Goal: Register for event/course

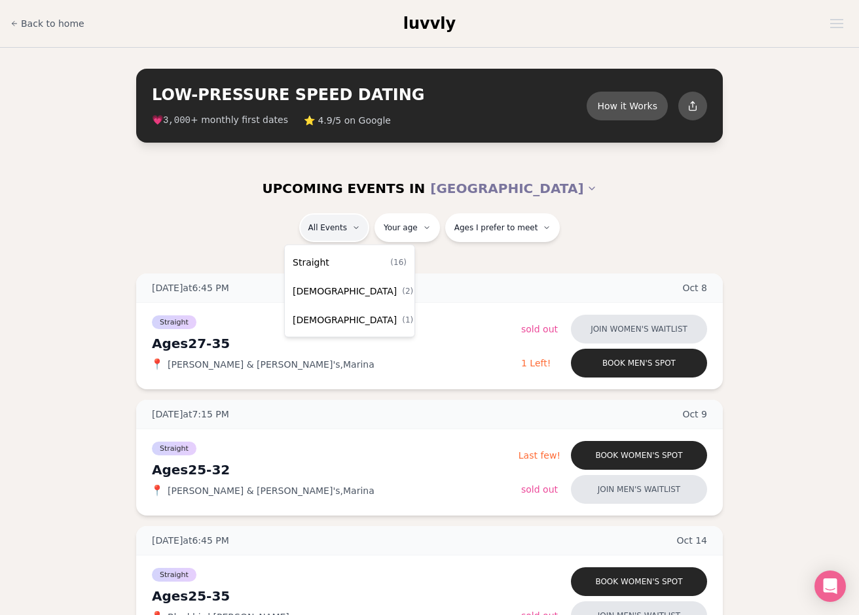
click at [327, 263] on div "Straight ( 16 )" at bounding box center [349, 262] width 124 height 29
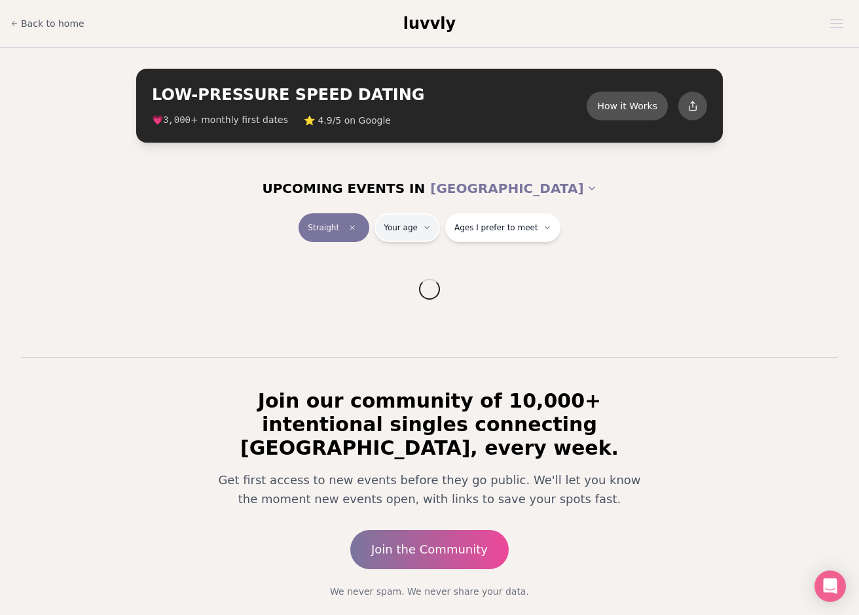
click at [401, 232] on html "Back to home luvvly LOW-PRESSURE SPEED DATING How it Works 💗 3,000 + monthly fi…" at bounding box center [429, 342] width 859 height 685
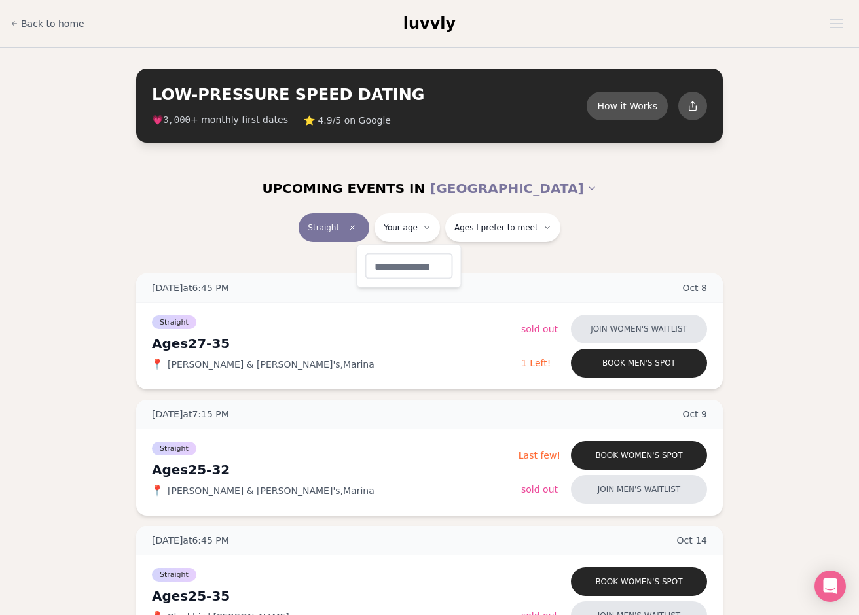
type input "**"
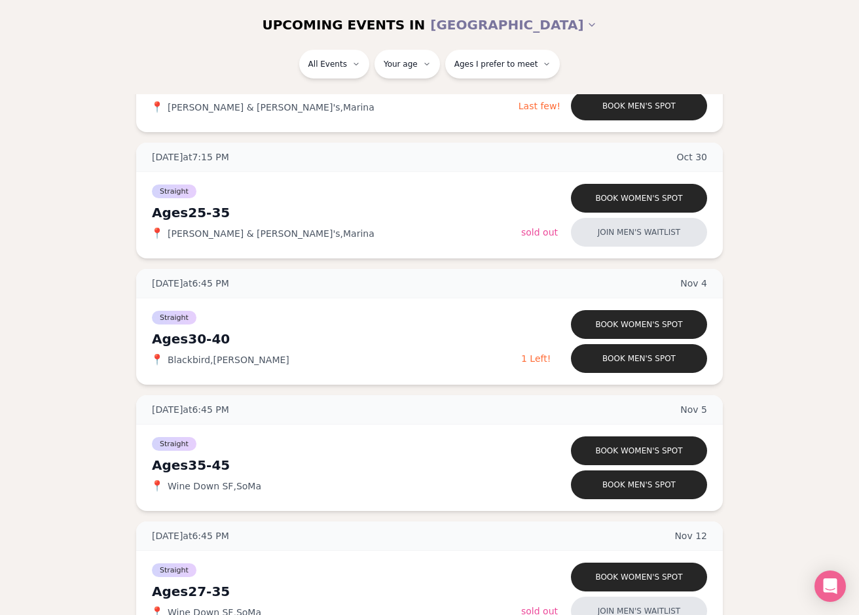
scroll to position [1395, 0]
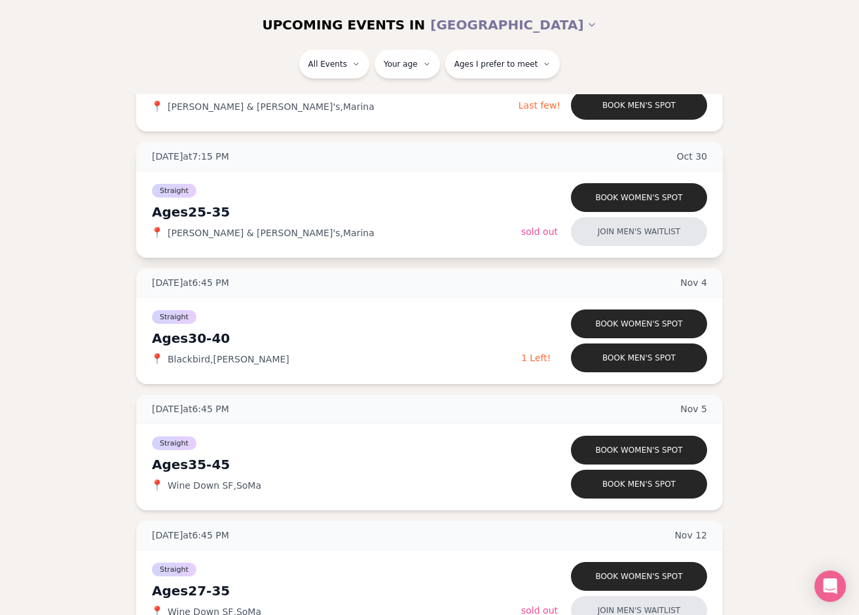
click at [195, 234] on span "[PERSON_NAME] & [PERSON_NAME]'s , [PERSON_NAME]" at bounding box center [271, 232] width 207 height 13
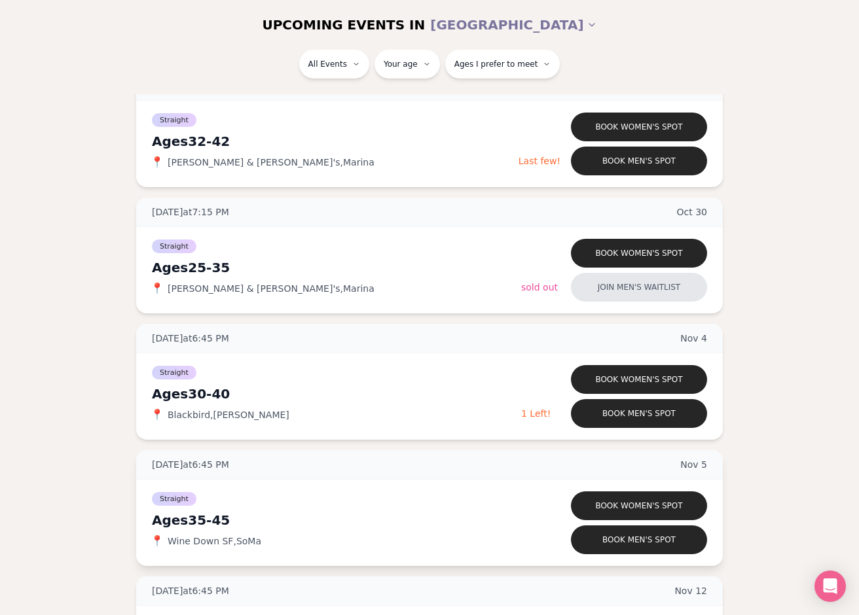
scroll to position [1325, 0]
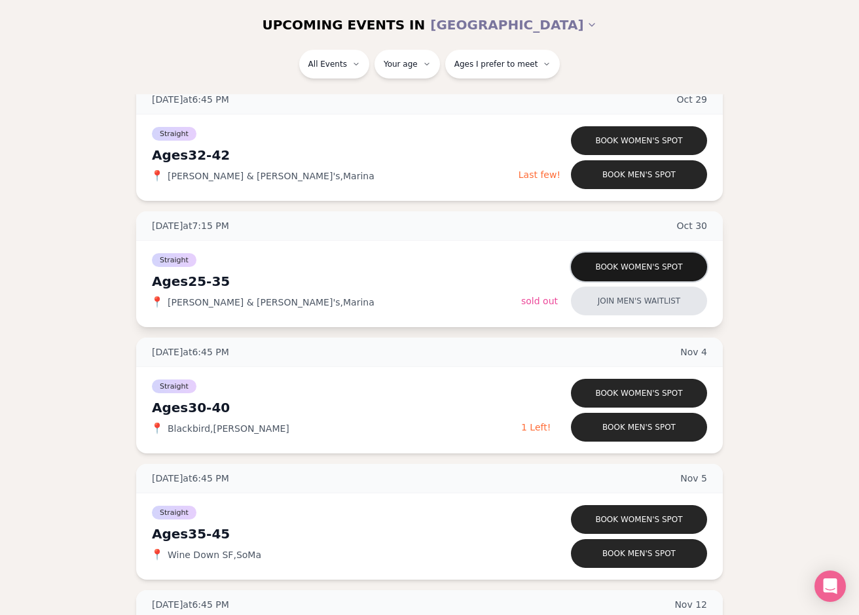
click at [645, 265] on button "Book women's spot" at bounding box center [639, 267] width 136 height 29
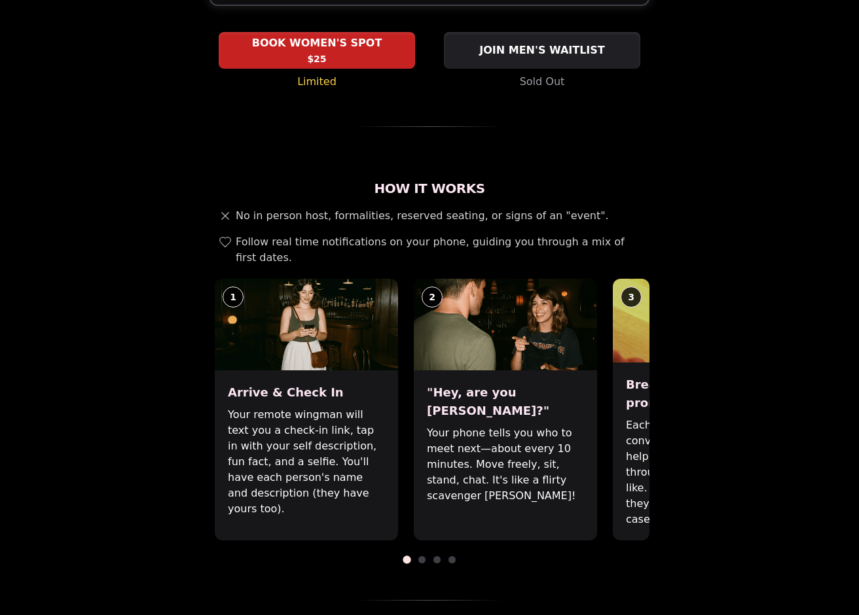
scroll to position [341, 0]
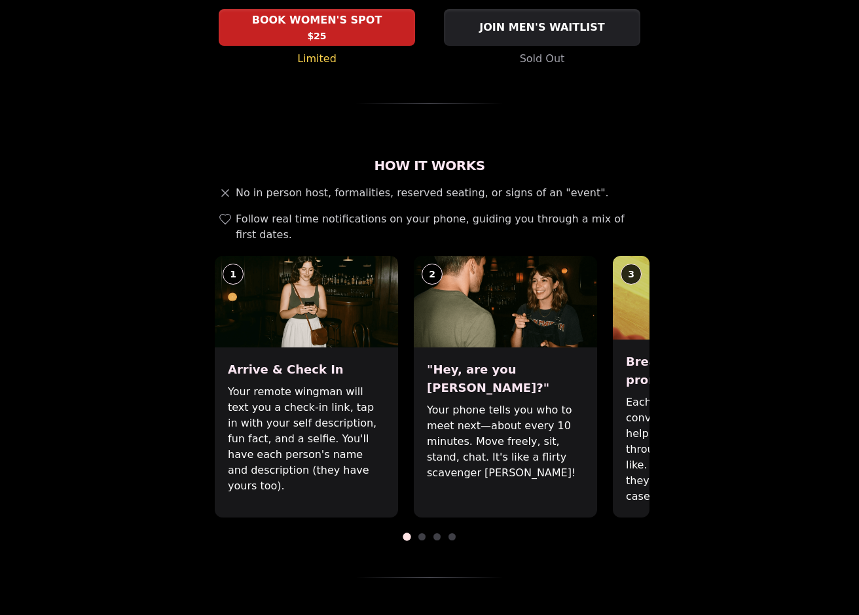
click at [512, 403] on p "Your phone tells you who to meet next—about every 10 minutes. Move freely, sit,…" at bounding box center [505, 442] width 157 height 79
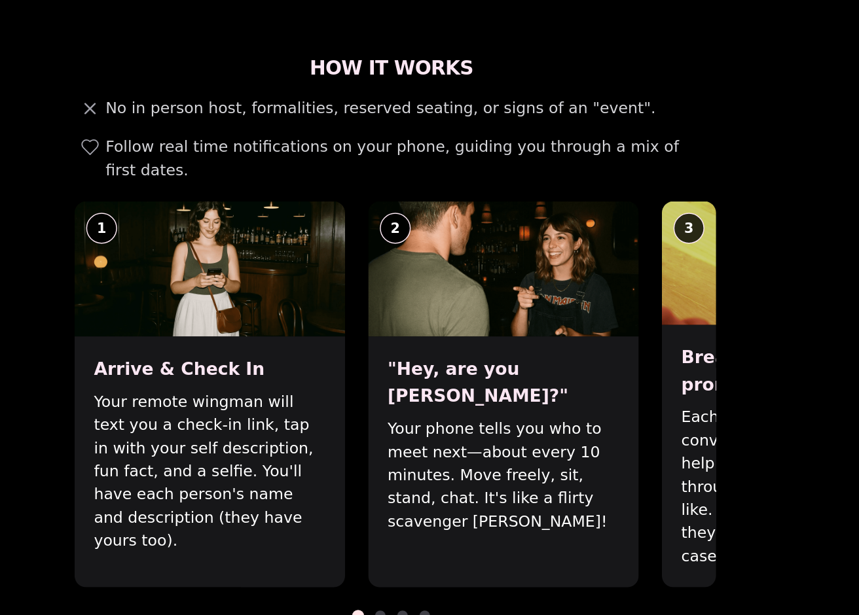
click at [626, 395] on p "Each date will have new convo prompts on screen to help break the ice. Cycle th…" at bounding box center [704, 450] width 157 height 110
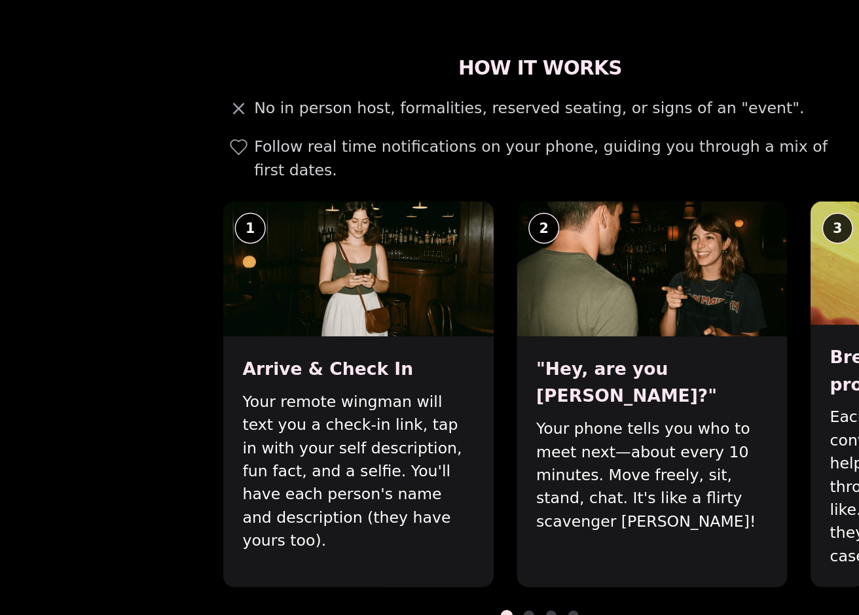
click at [422, 533] on span at bounding box center [421, 536] width 7 height 7
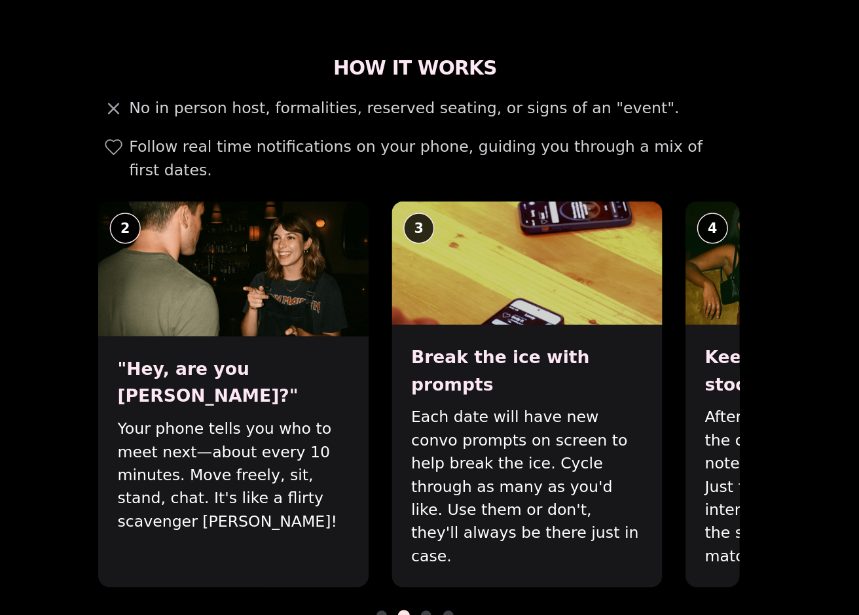
click at [437, 533] on span at bounding box center [436, 536] width 7 height 7
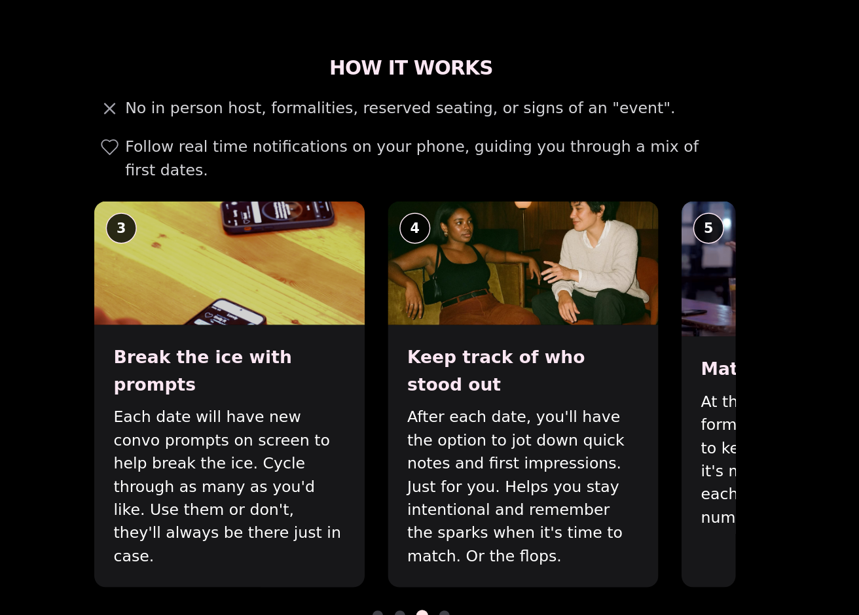
click at [423, 533] on span at bounding box center [421, 536] width 7 height 7
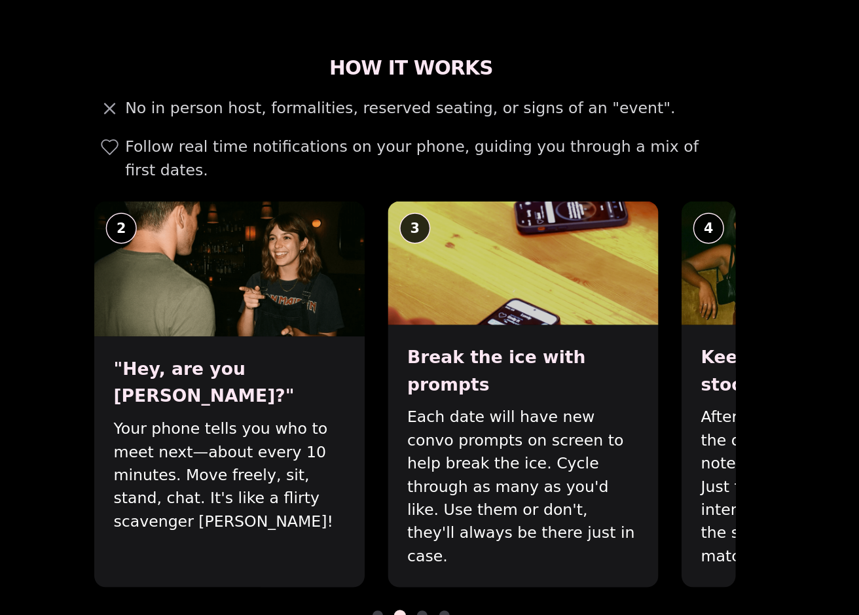
click at [433, 533] on span at bounding box center [436, 536] width 7 height 7
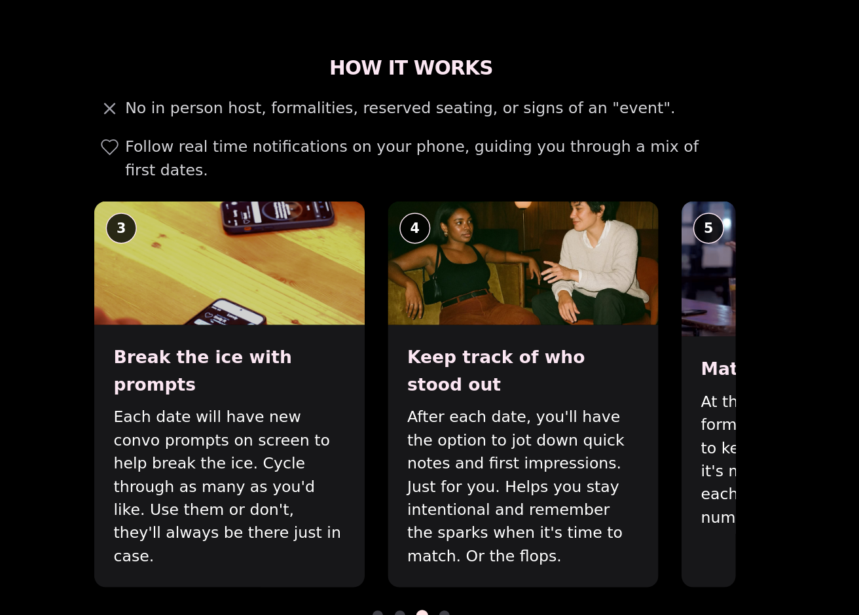
click at [452, 533] on span at bounding box center [451, 536] width 7 height 7
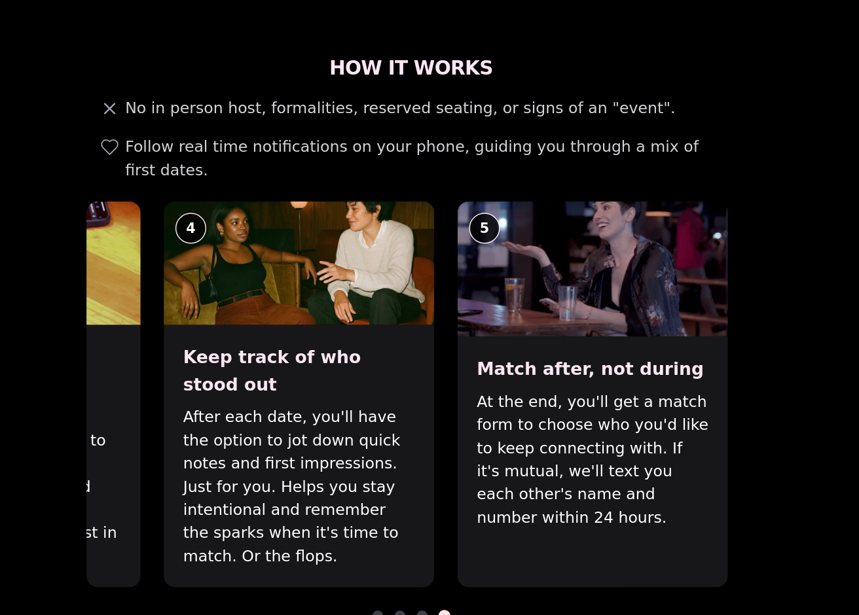
click at [467, 533] on div at bounding box center [429, 536] width 440 height 7
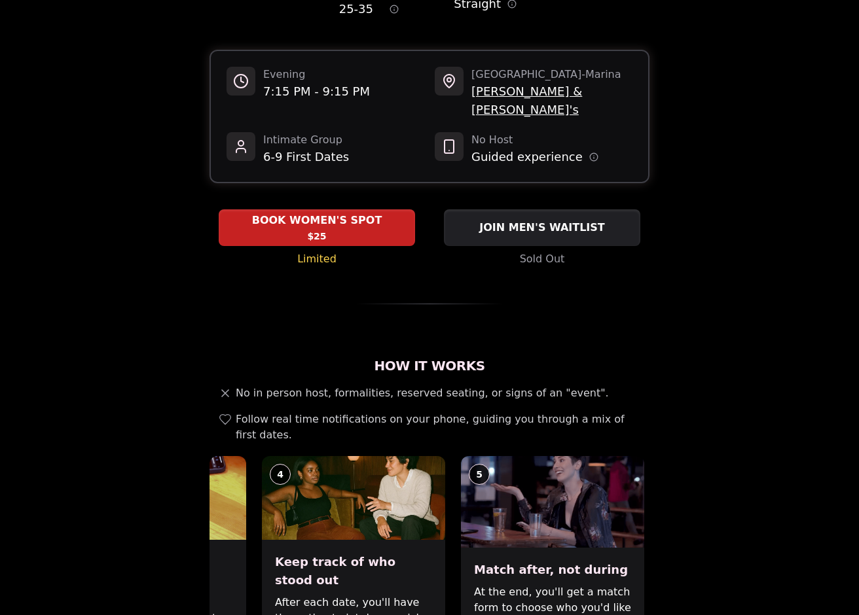
scroll to position [0, 0]
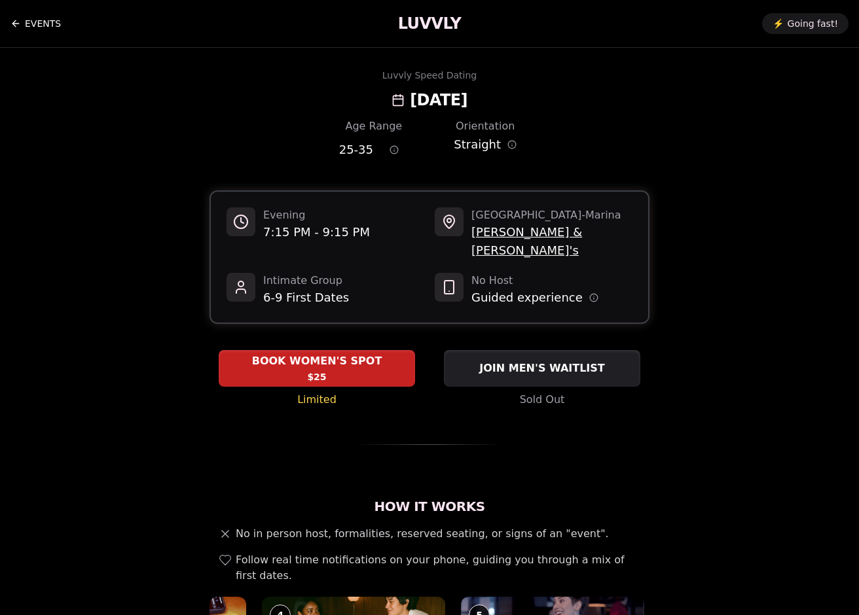
click at [14, 26] on icon "Back to events" at bounding box center [13, 23] width 3 height 6
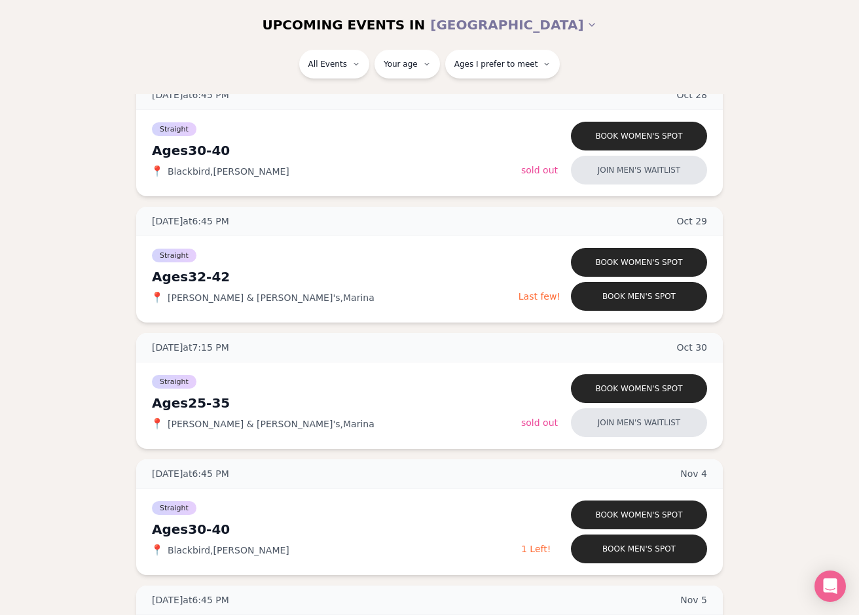
scroll to position [1260, 0]
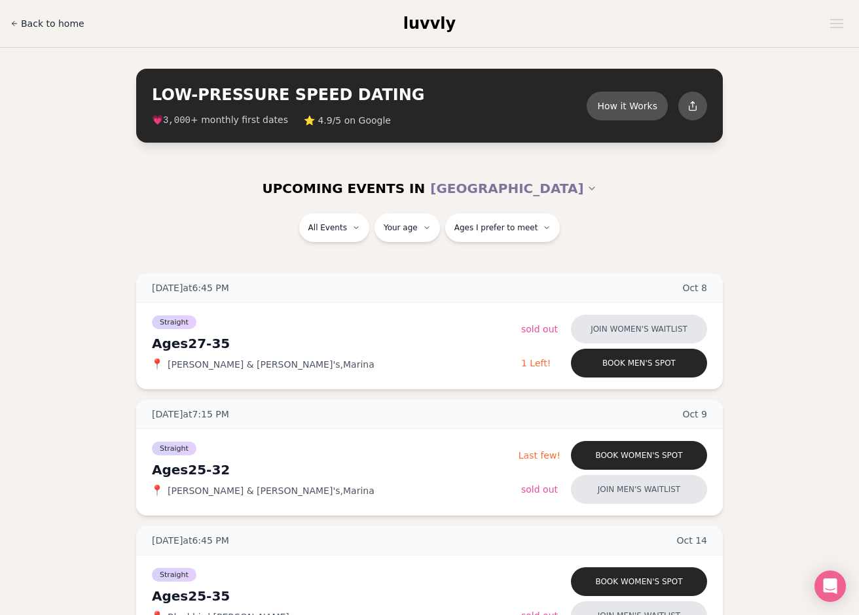
click at [43, 22] on span "Back to home" at bounding box center [52, 23] width 63 height 13
